Goal: Task Accomplishment & Management: Manage account settings

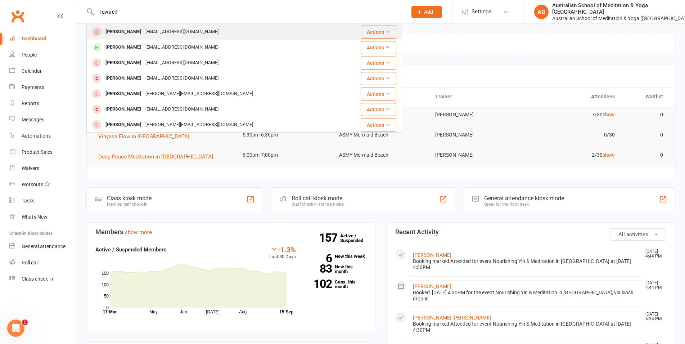
type input "fewtrell"
click at [120, 30] on div "[PERSON_NAME]" at bounding box center [123, 32] width 40 height 10
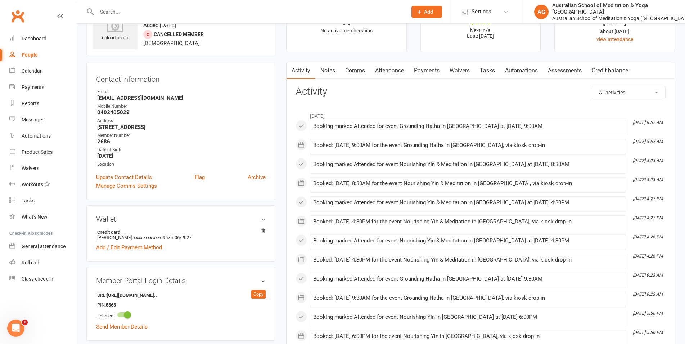
scroll to position [147, 0]
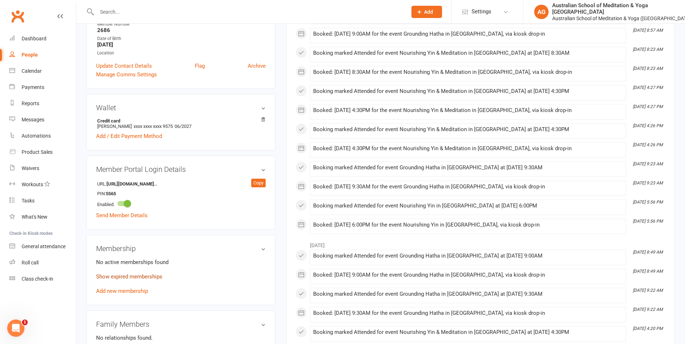
click at [151, 274] on link "Show expired memberships" at bounding box center [129, 276] width 66 height 6
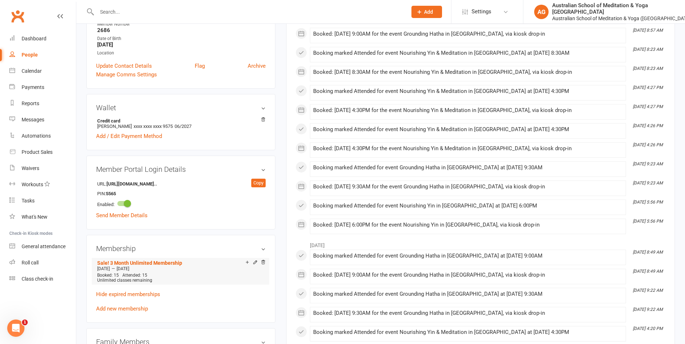
scroll to position [0, 0]
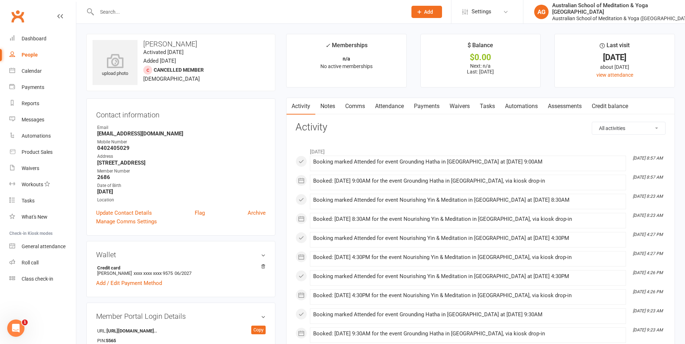
click at [454, 109] on link "Waivers" at bounding box center [460, 106] width 30 height 17
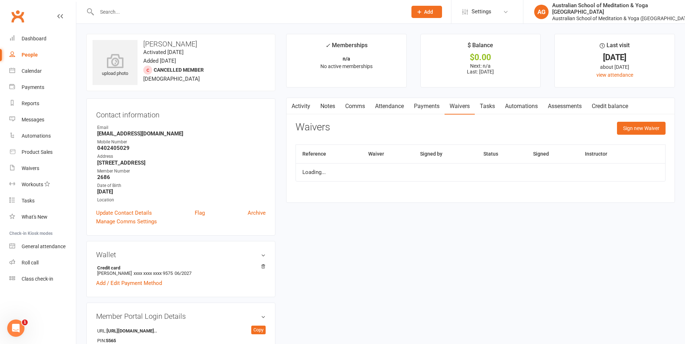
click at [428, 109] on link "Payments" at bounding box center [427, 106] width 36 height 17
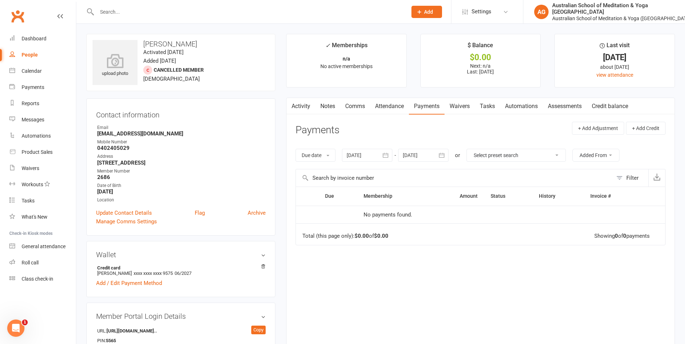
click at [367, 152] on div at bounding box center [367, 155] width 50 height 13
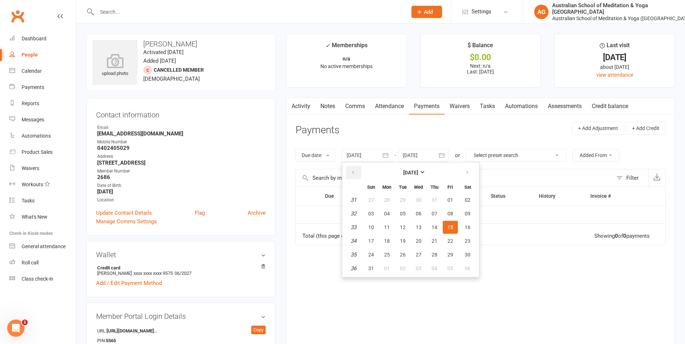
click at [353, 170] on icon "button" at bounding box center [353, 173] width 5 height 6
click at [415, 236] on button "25" at bounding box center [418, 240] width 15 height 13
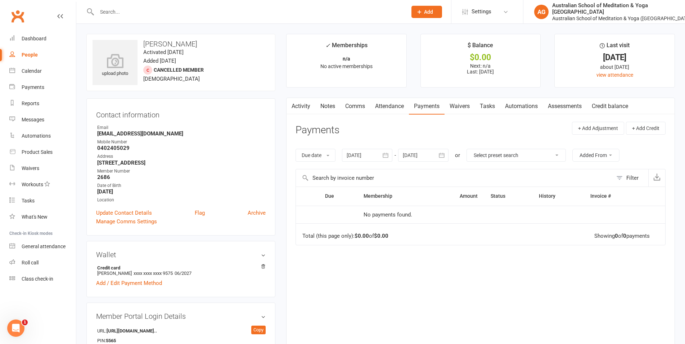
click at [357, 156] on div at bounding box center [367, 155] width 50 height 13
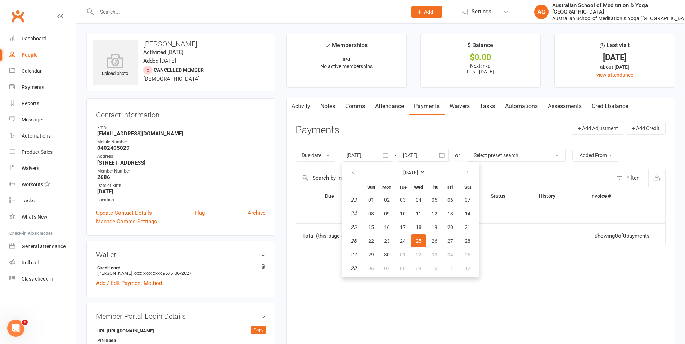
click at [355, 182] on th at bounding box center [354, 187] width 18 height 12
click at [353, 172] on icon "button" at bounding box center [353, 173] width 5 height 6
click at [400, 207] on button "06" at bounding box center [402, 213] width 15 height 13
type input "[DATE]"
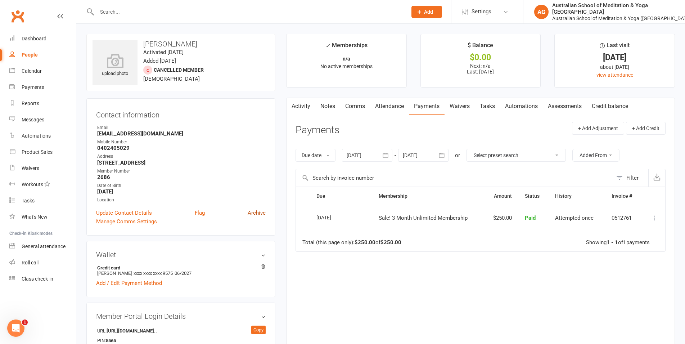
click at [256, 211] on link "Archive" at bounding box center [257, 213] width 18 height 9
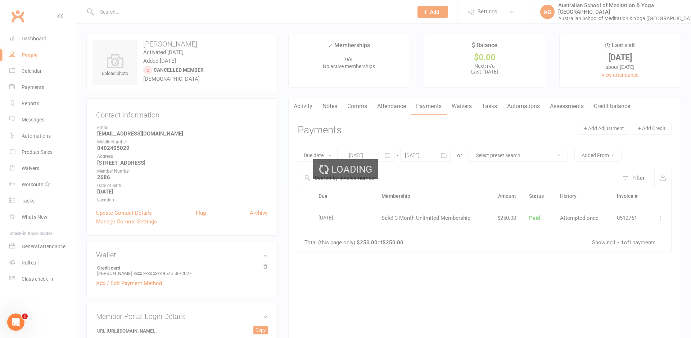
select select "100"
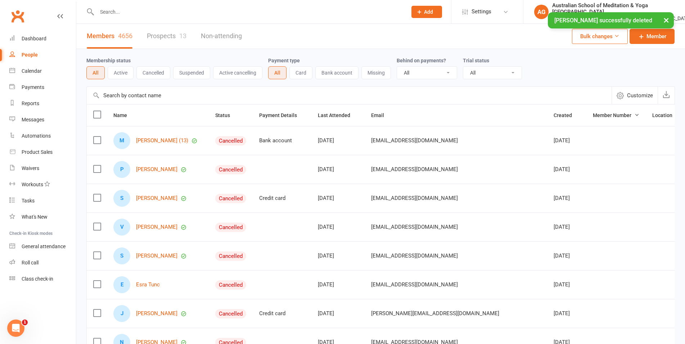
click at [127, 11] on input "text" at bounding box center [249, 12] width 308 height 10
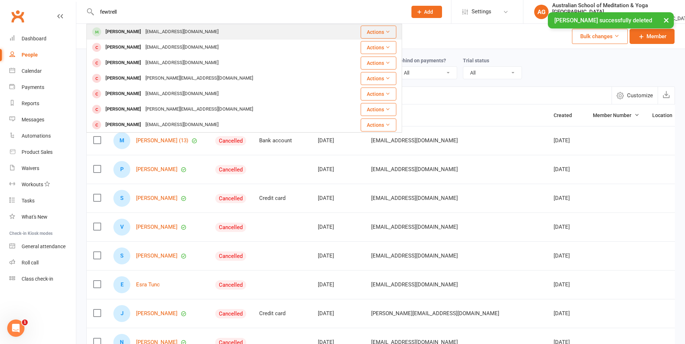
type input "fewtrell"
click at [149, 33] on div "[EMAIL_ADDRESS][DOMAIN_NAME]" at bounding box center [181, 32] width 77 height 10
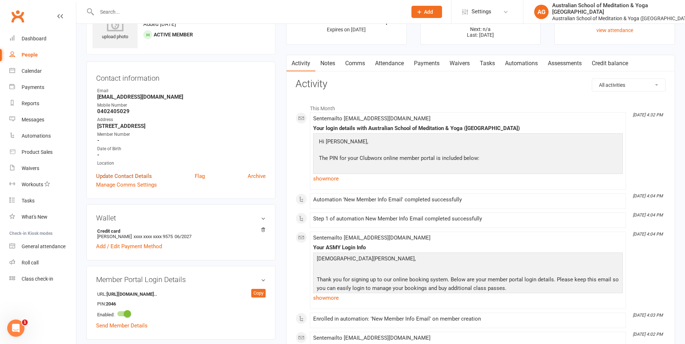
click at [133, 174] on link "Update Contact Details" at bounding box center [124, 176] width 56 height 9
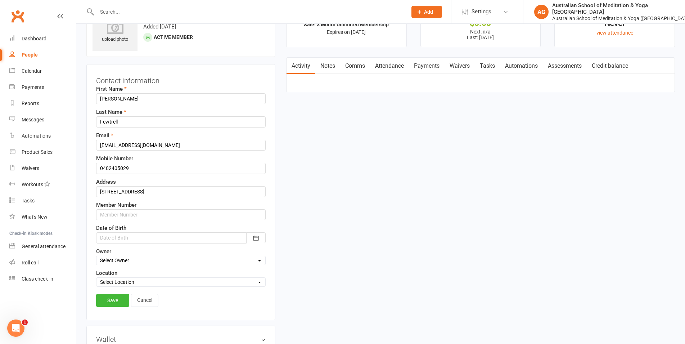
scroll to position [34, 0]
click at [116, 219] on input "text" at bounding box center [181, 215] width 170 height 11
type input "2686"
click at [105, 303] on link "Save" at bounding box center [112, 300] width 33 height 13
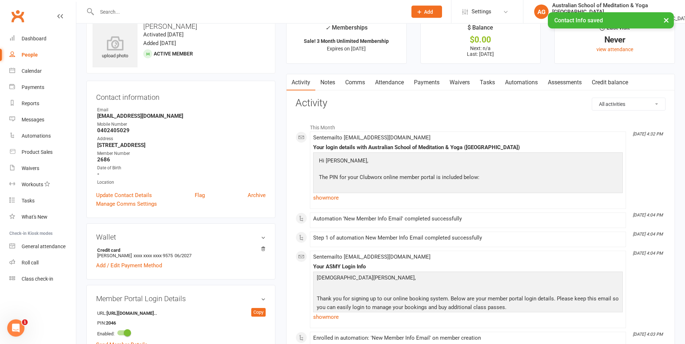
scroll to position [0, 0]
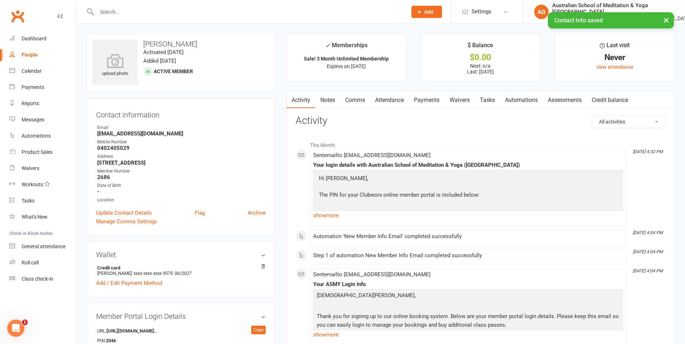
click at [428, 99] on link "Payments" at bounding box center [427, 100] width 36 height 17
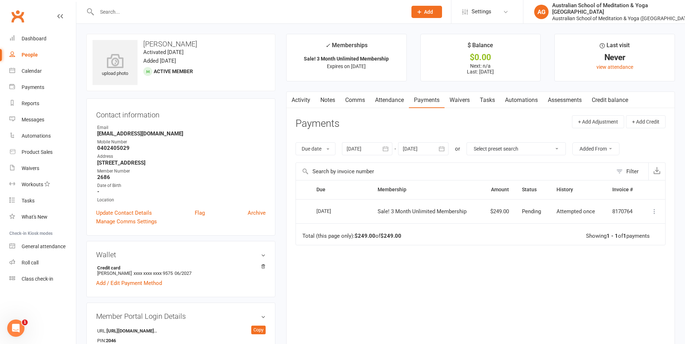
click at [297, 101] on link "Activity" at bounding box center [301, 100] width 29 height 17
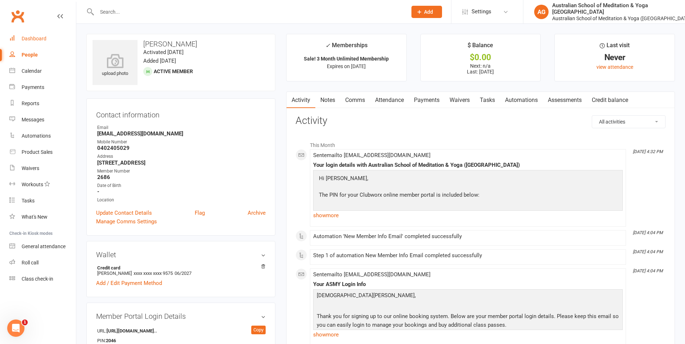
click at [23, 36] on div "Dashboard" at bounding box center [34, 39] width 25 height 6
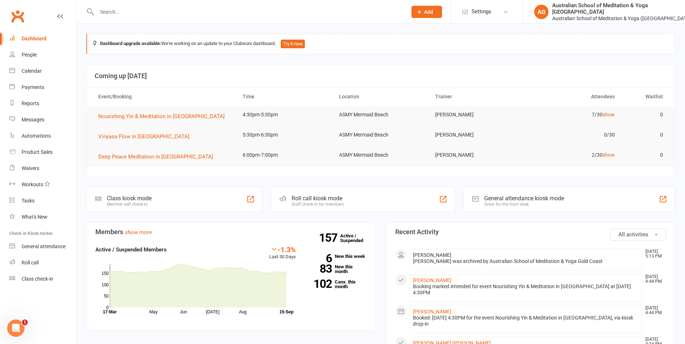
click at [160, 17] on input "text" at bounding box center [249, 12] width 308 height 10
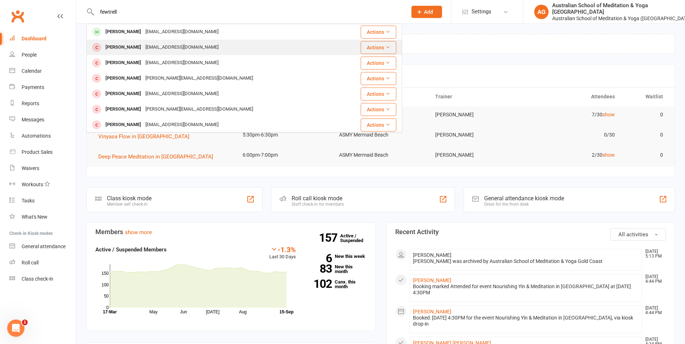
type input "fewtrell"
click at [143, 49] on div "[EMAIL_ADDRESS][DOMAIN_NAME]" at bounding box center [181, 47] width 77 height 10
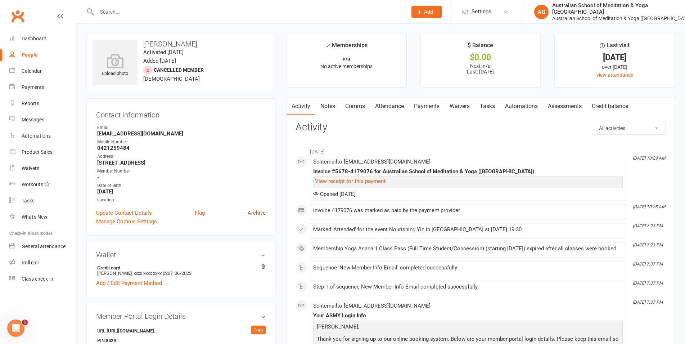
click at [262, 212] on link "Archive" at bounding box center [257, 213] width 18 height 9
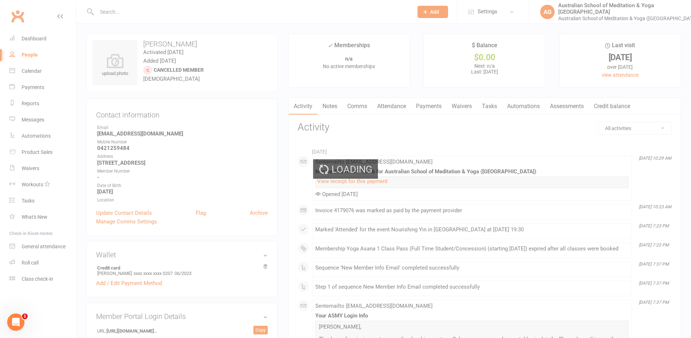
select select "100"
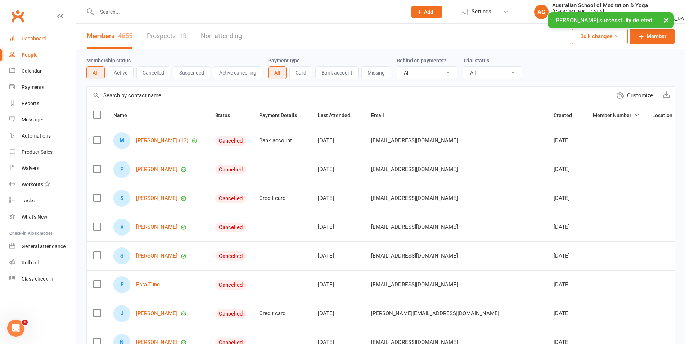
click at [33, 37] on div "Dashboard" at bounding box center [34, 39] width 25 height 6
